Goal: Task Accomplishment & Management: Complete application form

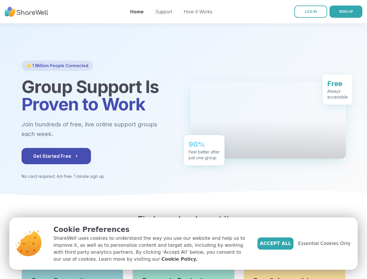
click at [183, 139] on div "🌟 1 Million People Connected Group Support Is Proven to Work Join hundreds of f…" at bounding box center [183, 119] width 324 height 119
click at [339, 12] on span "SIGN UP" at bounding box center [346, 11] width 14 height 4
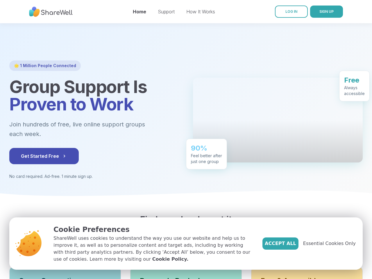
click at [44, 156] on span "Get Started Free" at bounding box center [44, 156] width 46 height 7
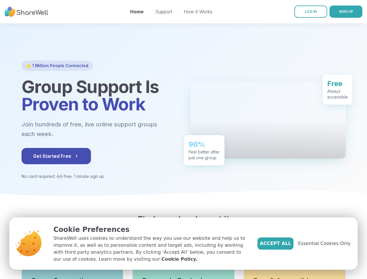
click at [328, 243] on span "Essential Cookies Only" at bounding box center [324, 243] width 53 height 7
click at [184, 139] on div "90% Feel better after just one group" at bounding box center [204, 150] width 41 height 31
click at [339, 12] on span "SIGN UP" at bounding box center [346, 11] width 14 height 4
